Goal: Information Seeking & Learning: Learn about a topic

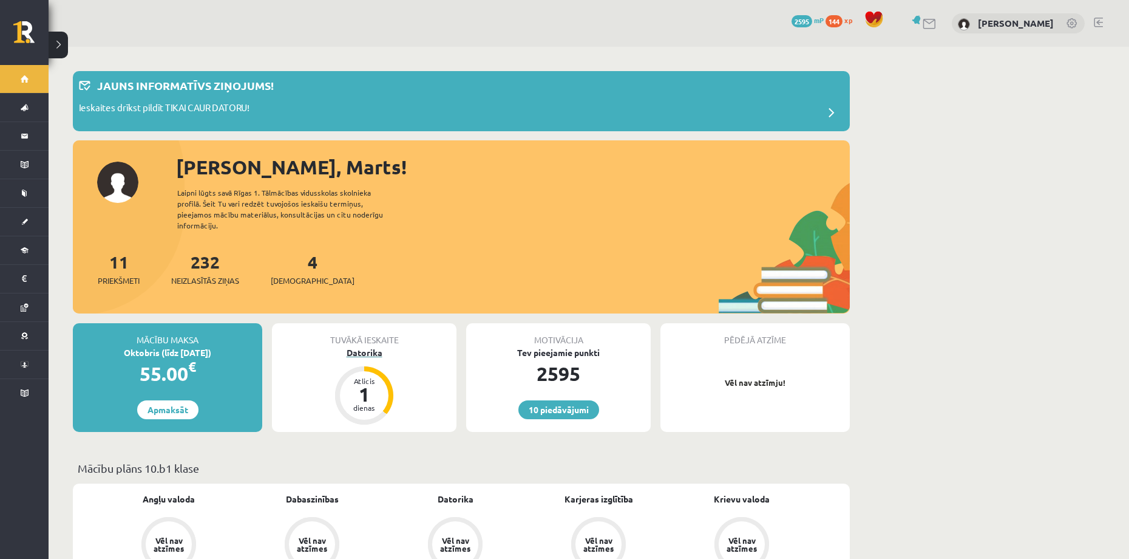
click at [365, 346] on div "Datorika" at bounding box center [364, 352] width 185 height 13
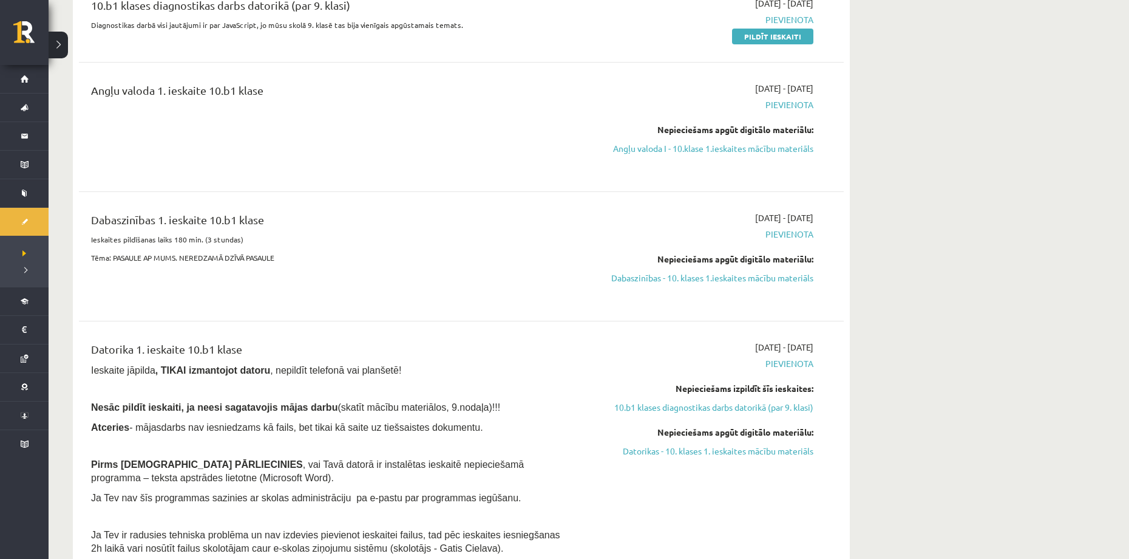
scroll to position [182, 0]
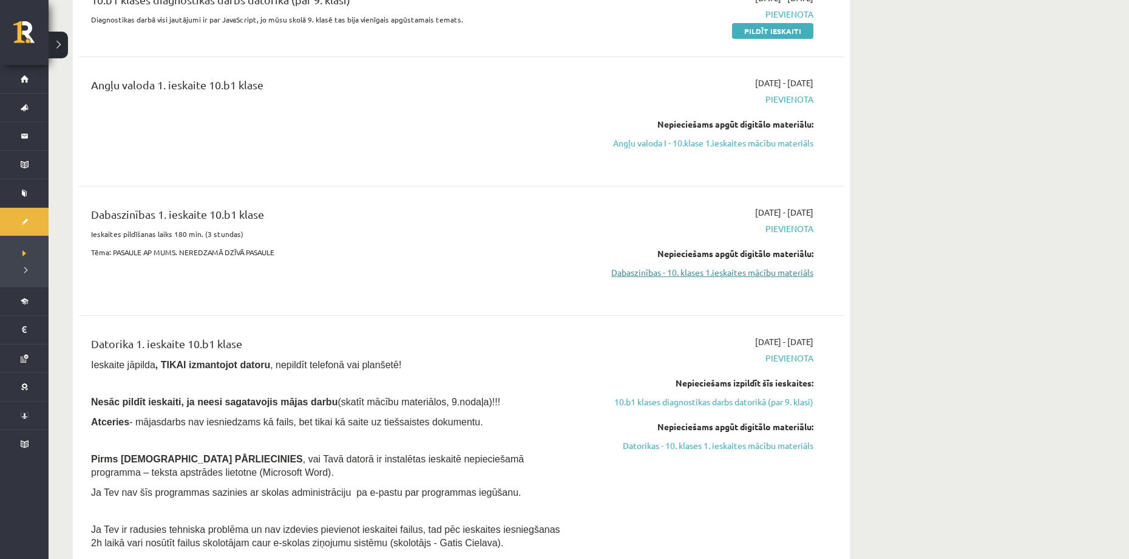
click at [733, 277] on link "Dabaszinības - 10. klases 1.ieskaites mācību materiāls" at bounding box center [699, 272] width 229 height 13
